Goal: Information Seeking & Learning: Learn about a topic

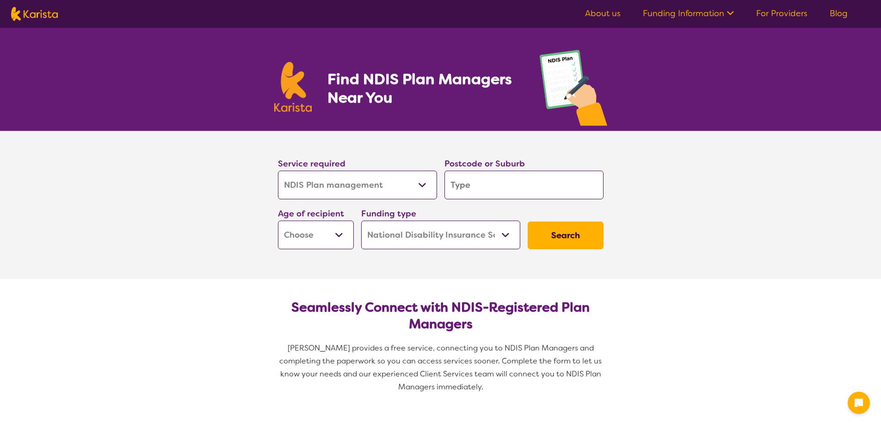
select select "NDIS Plan management"
select select "NDIS"
select select "NDIS Plan management"
select select "NDIS"
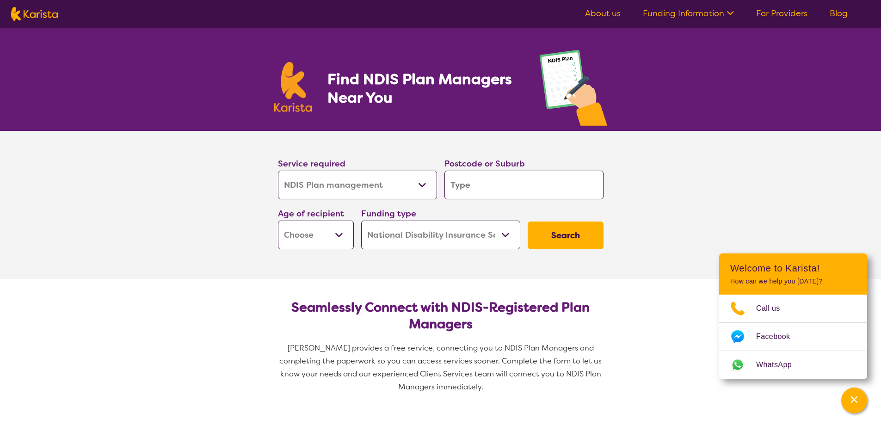
click at [423, 188] on select "Allied Health Assistant Assessment ([MEDICAL_DATA] or [MEDICAL_DATA]) Behaviour…" at bounding box center [357, 185] width 159 height 29
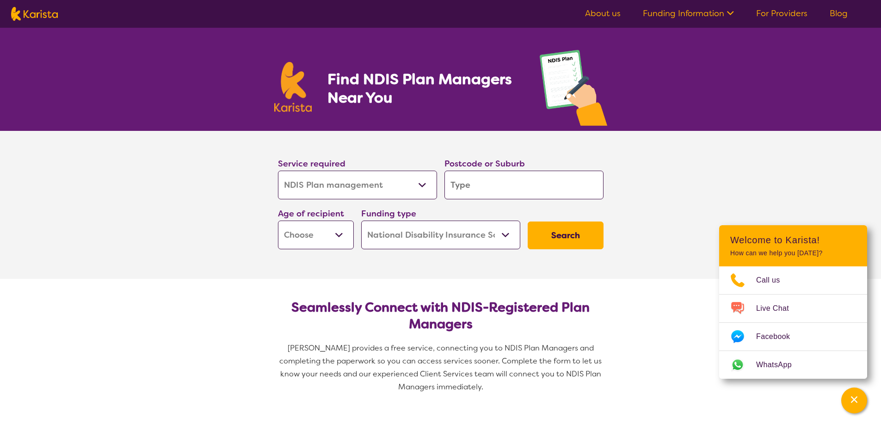
click at [421, 185] on select "Allied Health Assistant Assessment ([MEDICAL_DATA] or [MEDICAL_DATA]) Behaviour…" at bounding box center [357, 185] width 159 height 29
select select "Speech therapy"
click at [278, 171] on select "Allied Health Assistant Assessment ([MEDICAL_DATA] or [MEDICAL_DATA]) Behaviour…" at bounding box center [357, 185] width 159 height 29
select select "Speech therapy"
click at [481, 184] on input "search" at bounding box center [524, 185] width 159 height 29
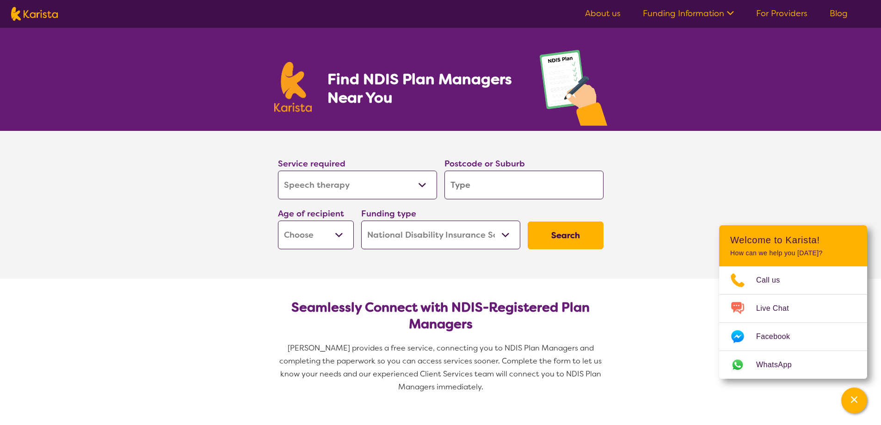
type input "6110"
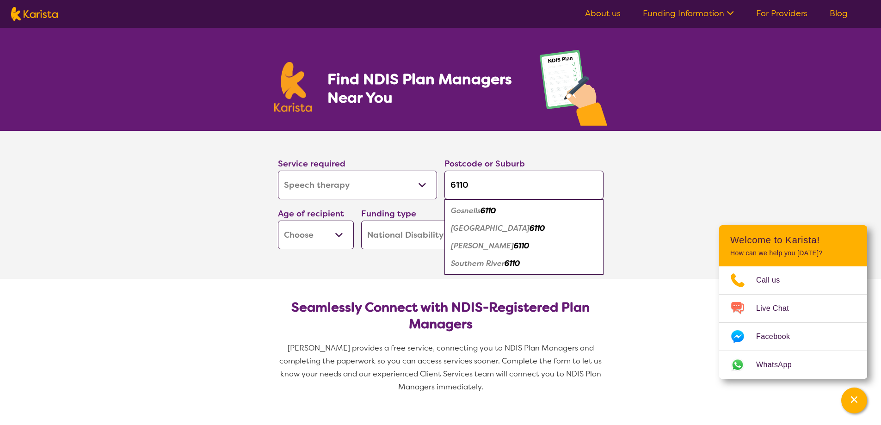
click at [342, 235] on select "Early Childhood - 0 to 9 Child - 10 to 11 Adolescent - 12 to 17 Adult - 18 to 6…" at bounding box center [316, 235] width 76 height 29
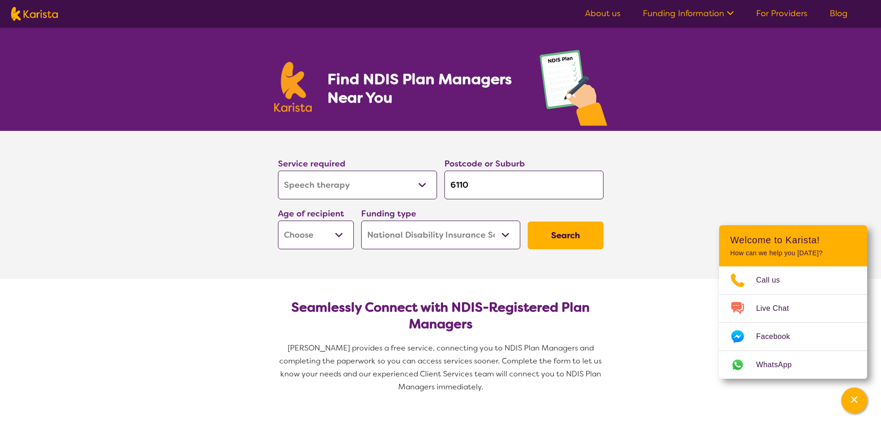
select select "AD"
click at [278, 221] on select "Early Childhood - 0 to 9 Child - 10 to 11 Adolescent - 12 to 17 Adult - 18 to 6…" at bounding box center [316, 235] width 76 height 29
select select "AD"
click at [504, 234] on select "Home Care Package (HCP) National Disability Insurance Scheme (NDIS) I don't know" at bounding box center [440, 235] width 159 height 29
click at [361, 221] on select "Home Care Package (HCP) National Disability Insurance Scheme (NDIS) I don't know" at bounding box center [440, 235] width 159 height 29
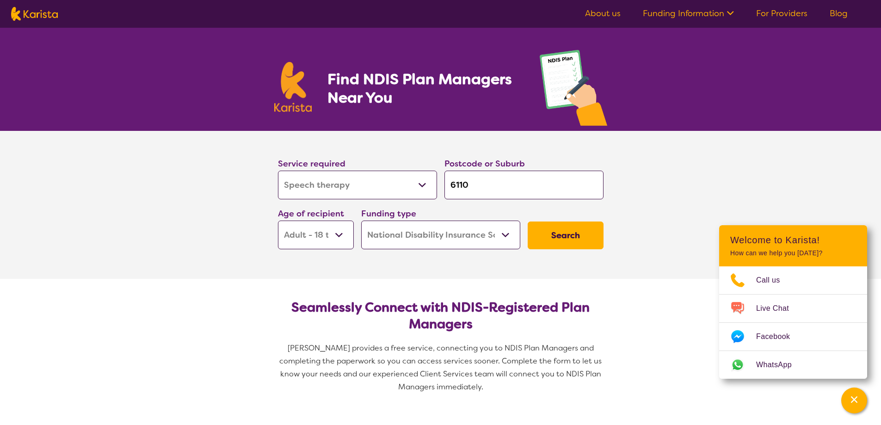
click at [564, 237] on button "Search" at bounding box center [566, 236] width 76 height 28
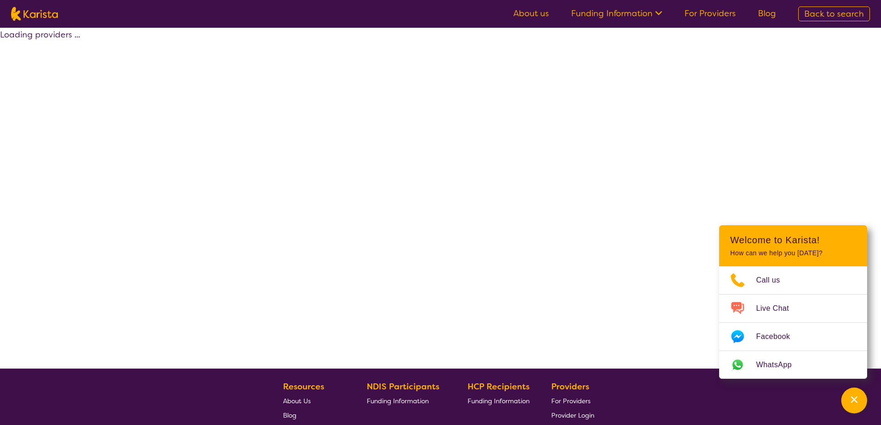
select select "by_score"
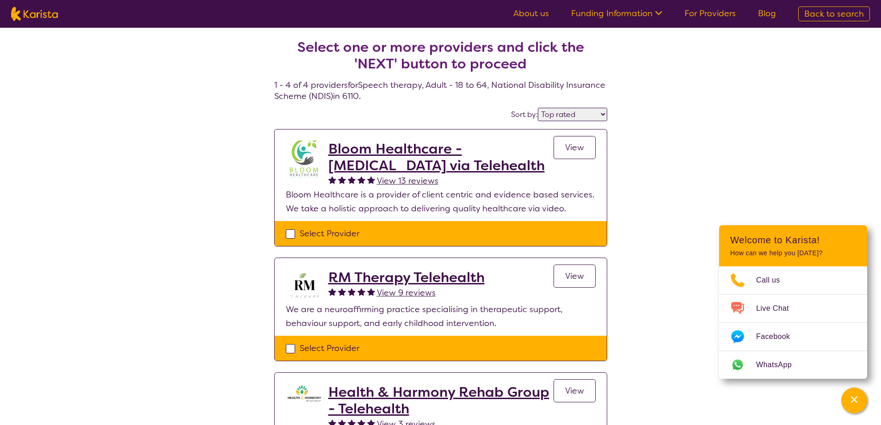
select select "NDIS Plan management"
select select "AD"
select select "NDIS"
select select "NDIS Plan management"
select select "AD"
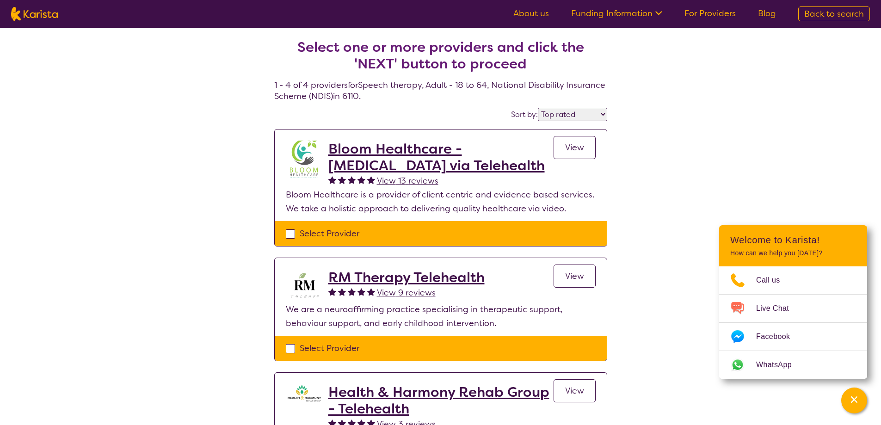
select select "NDIS"
